Goal: Task Accomplishment & Management: Use online tool/utility

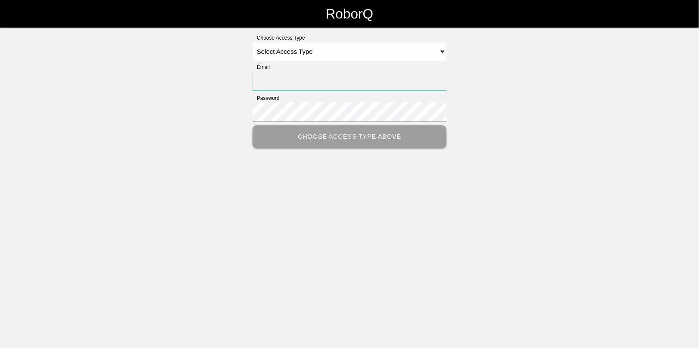
type input "[EMAIL_ADDRESS][DOMAIN_NAME]"
drag, startPoint x: 302, startPoint y: 52, endPoint x: 302, endPoint y: 57, distance: 5.2
click at [302, 52] on select "Select Access Type Admin Customer Supervisor Worker" at bounding box center [350, 51] width 194 height 19
select select "Admin"
click at [253, 42] on select "Select Access Type Admin Customer Supervisor Worker" at bounding box center [350, 51] width 194 height 19
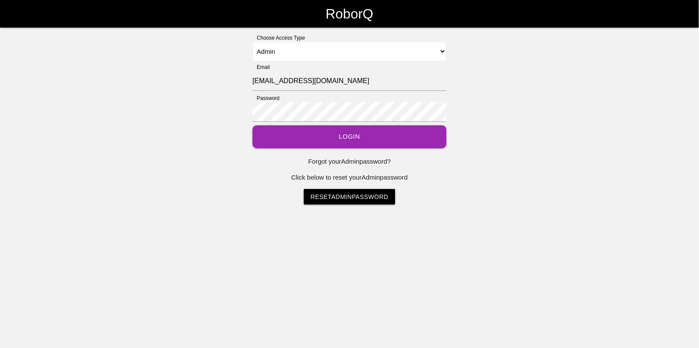
click at [347, 139] on button "Login" at bounding box center [350, 136] width 194 height 23
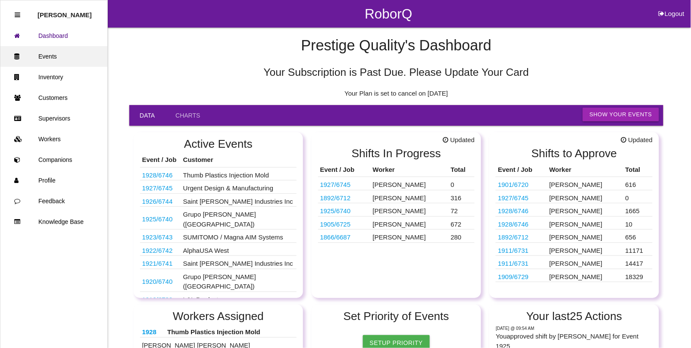
click at [40, 51] on link "Events" at bounding box center [53, 56] width 107 height 21
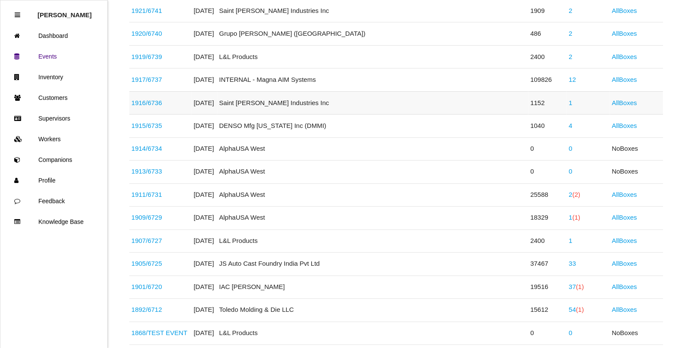
scroll to position [377, 0]
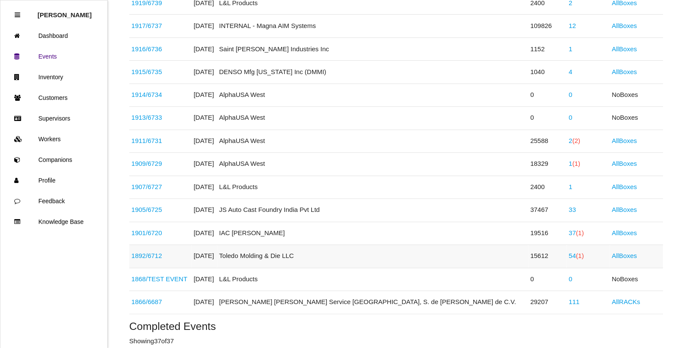
click at [569, 259] on link "54 (1)" at bounding box center [576, 256] width 15 height 7
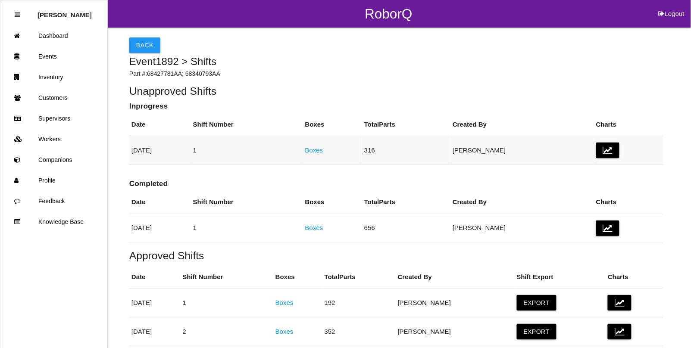
click at [323, 154] on link "Boxes" at bounding box center [314, 150] width 18 height 7
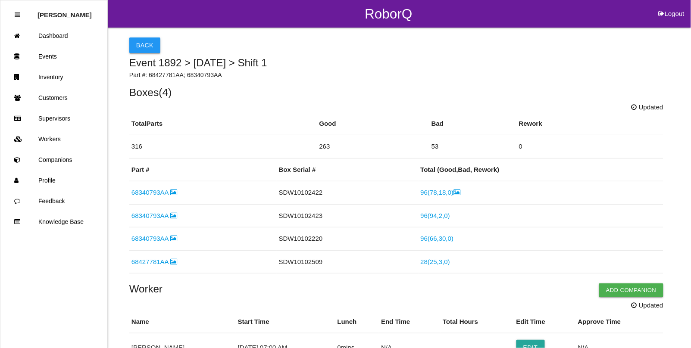
click at [144, 51] on button "Back" at bounding box center [144, 45] width 31 height 16
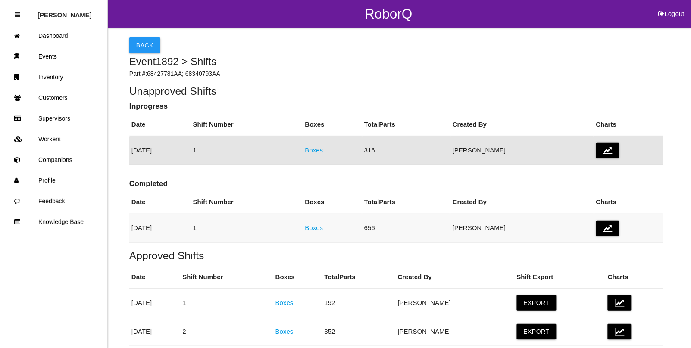
click at [323, 231] on link "Boxes" at bounding box center [314, 227] width 18 height 7
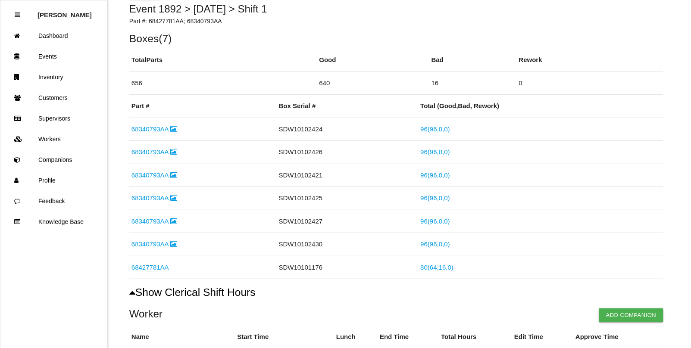
scroll to position [108, 0]
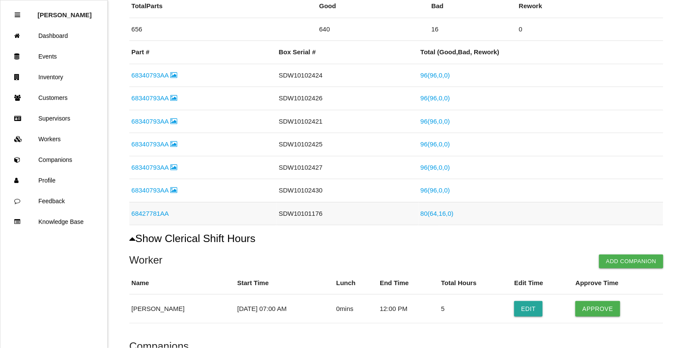
click at [432, 214] on link "80 ( 64 , 16 , 0 )" at bounding box center [437, 213] width 33 height 7
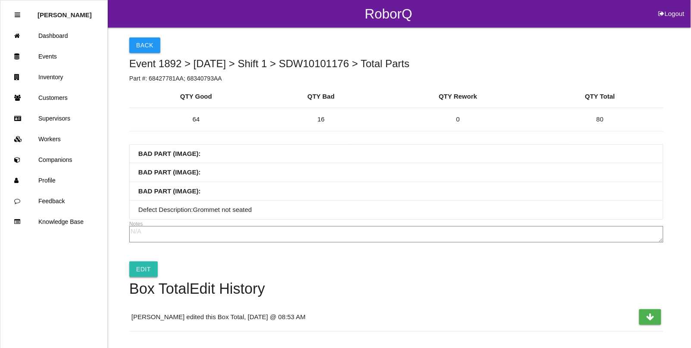
click at [140, 271] on link "Edit" at bounding box center [143, 270] width 28 height 16
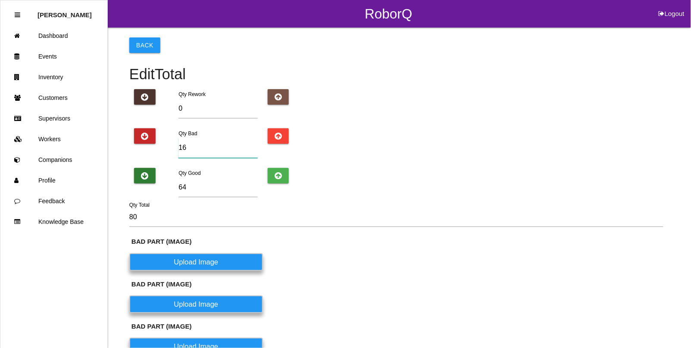
drag, startPoint x: 196, startPoint y: 150, endPoint x: 152, endPoint y: 144, distance: 44.7
click at [152, 144] on div "Qty Bad 16" at bounding box center [396, 144] width 534 height 33
type input "1"
type input "65"
type input "13"
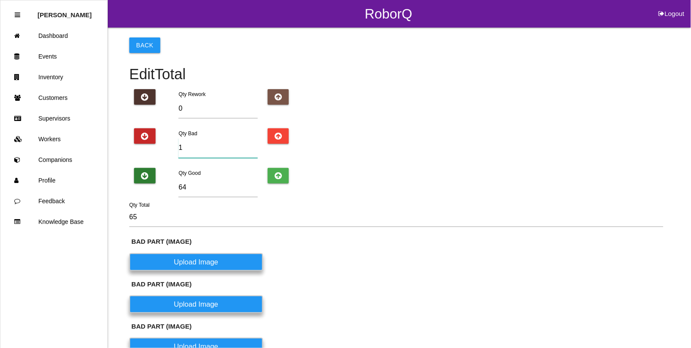
type input "77"
type input "13"
drag, startPoint x: 188, startPoint y: 190, endPoint x: 169, endPoint y: 187, distance: 19.5
click at [169, 187] on div "Qty Good 64" at bounding box center [396, 184] width 534 height 33
type input "6"
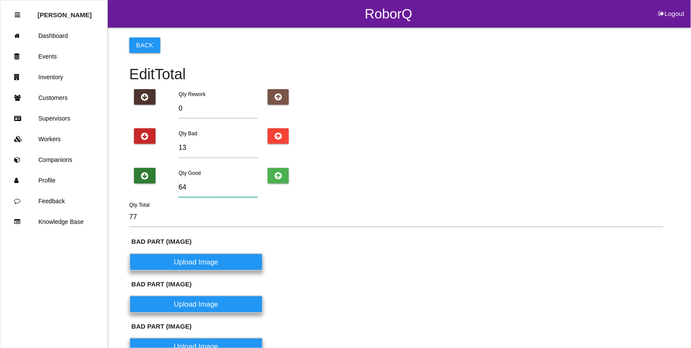
type input "19"
type input "67"
type input "80"
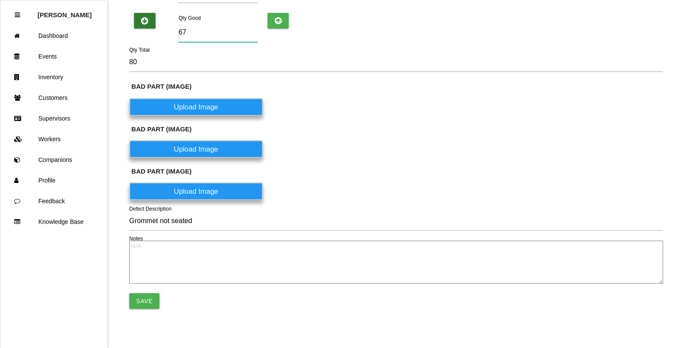
scroll to position [156, 0]
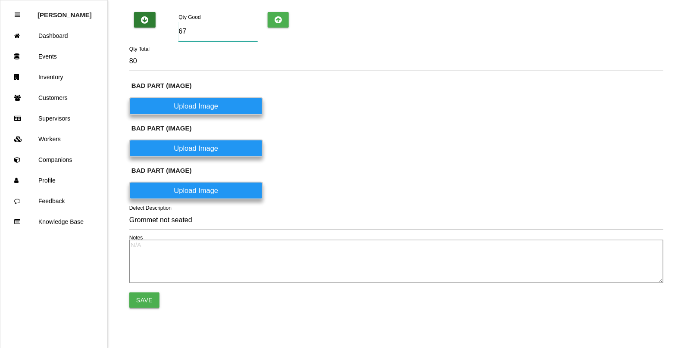
type input "67"
click at [147, 298] on button "Save" at bounding box center [144, 301] width 30 height 16
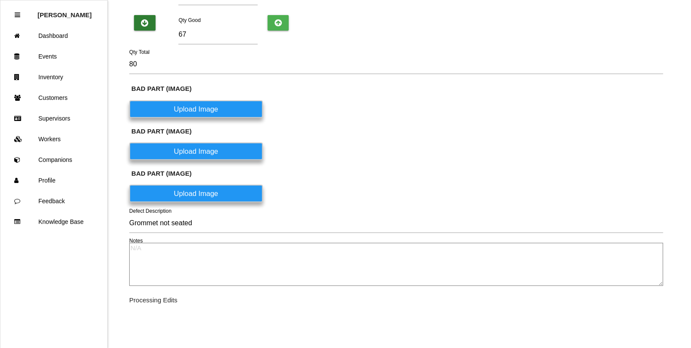
scroll to position [151, 0]
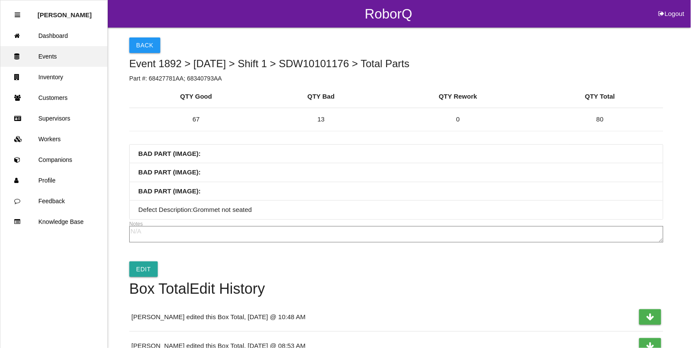
click at [50, 58] on link "Events" at bounding box center [53, 56] width 107 height 21
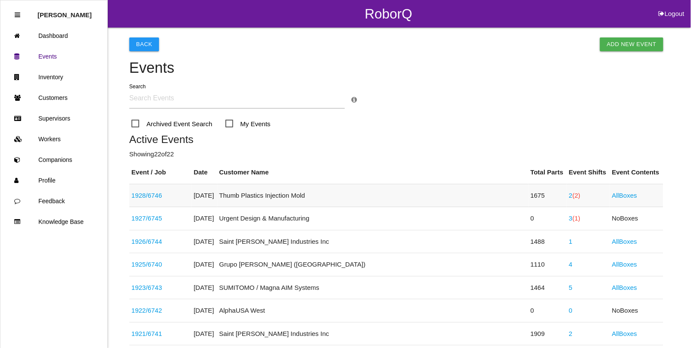
click at [567, 196] on td "2 (2)" at bounding box center [588, 195] width 43 height 23
click at [159, 195] on link "1928 / 6746" at bounding box center [146, 195] width 31 height 7
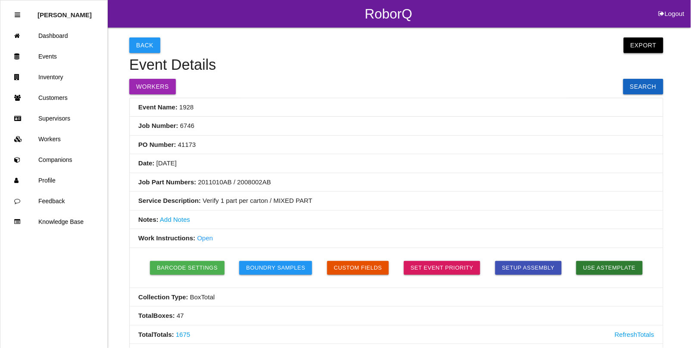
click at [643, 44] on button "Export" at bounding box center [644, 45] width 40 height 16
click at [628, 50] on link "Export Excel" at bounding box center [636, 47] width 50 height 20
drag, startPoint x: 267, startPoint y: 183, endPoint x: 197, endPoint y: 187, distance: 69.9
click at [197, 187] on li "Job Part Numbers: 2011010AB / 2008002AB" at bounding box center [396, 182] width 533 height 19
copy li "2011010AB / 2008002AB"
